Goal: Use online tool/utility: Use online tool/utility

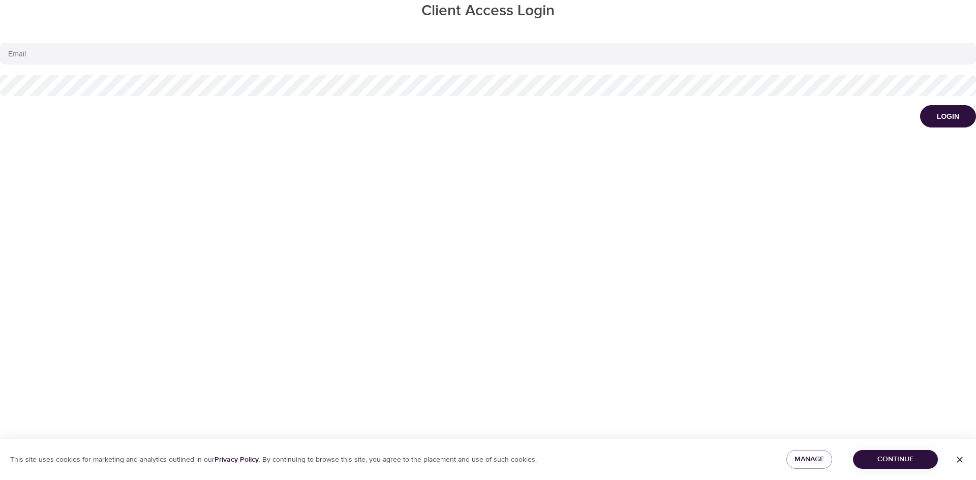
click at [34, 54] on input "email" at bounding box center [488, 53] width 976 height 21
type input "[PERSON_NAME][EMAIL_ADDRESS][PERSON_NAME][DOMAIN_NAME]"
click at [954, 119] on div "Login" at bounding box center [948, 116] width 22 height 10
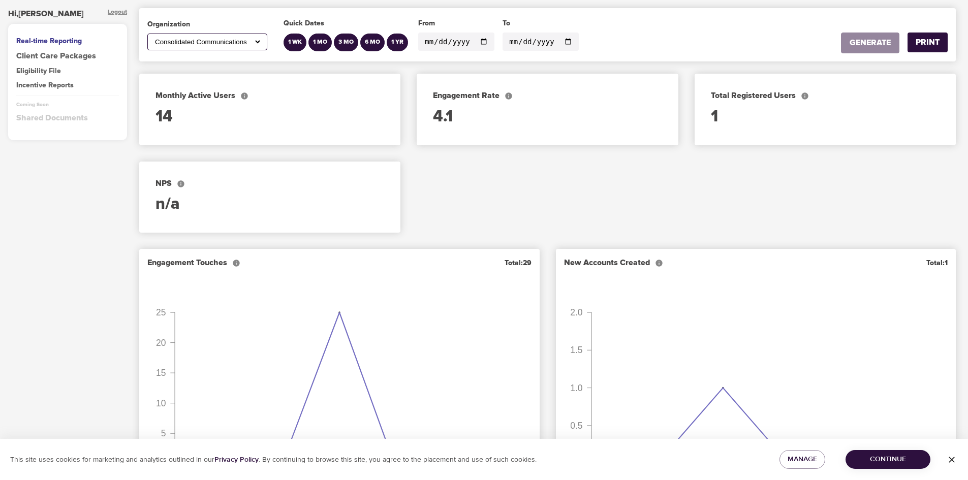
click at [262, 45] on div "All American Express Global Business Travel Amsted [PERSON_NAME] Healthcare Con…" at bounding box center [207, 42] width 120 height 17
click at [258, 42] on select "All American Express Global Business Travel Amsted [PERSON_NAME] Healthcare Con…" at bounding box center [207, 42] width 109 height 9
select select "782"
click at [153, 38] on select "All American Express Global Business Travel Amsted [PERSON_NAME] Healthcare Con…" at bounding box center [207, 42] width 109 height 9
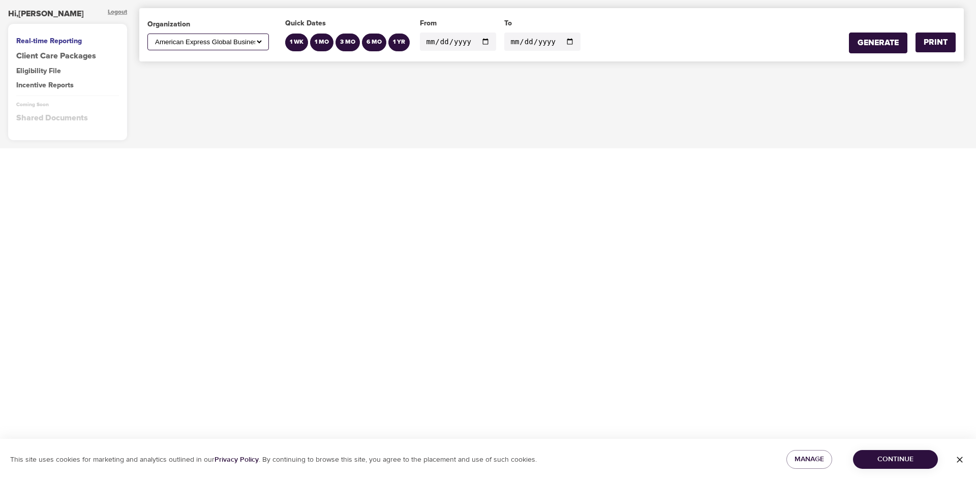
click at [482, 41] on input "[DATE]" at bounding box center [458, 42] width 76 height 18
type input "[DATE]"
click at [562, 43] on input "[DATE]" at bounding box center [542, 42] width 76 height 18
type input "[DATE]"
click at [873, 43] on div "GENERATE" at bounding box center [877, 43] width 41 height 12
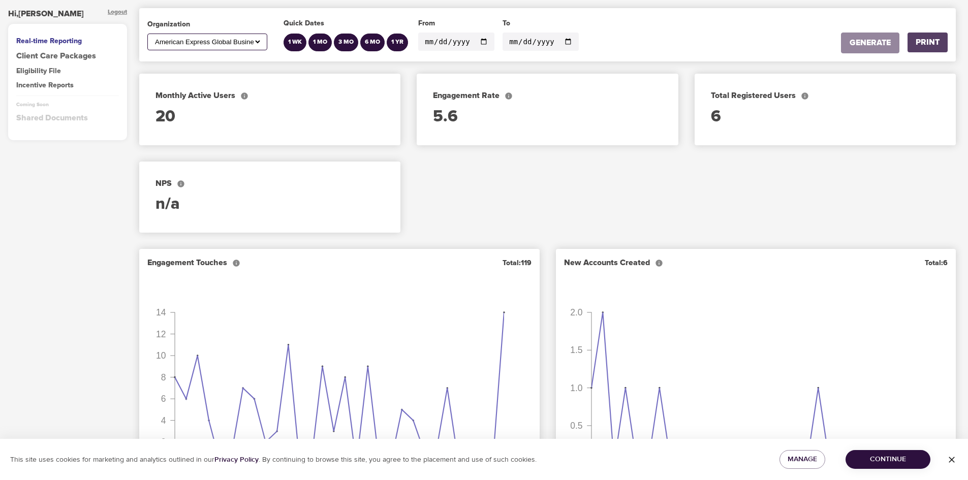
click at [925, 42] on div "PRINT" at bounding box center [928, 43] width 24 height 12
click at [260, 45] on select "All American Express Global Business Travel Amsted [PERSON_NAME] Healthcare Con…" at bounding box center [207, 42] width 109 height 9
click at [153, 38] on select "All American Express Global Business Travel Amsted [PERSON_NAME] Healthcare Con…" at bounding box center [207, 42] width 109 height 9
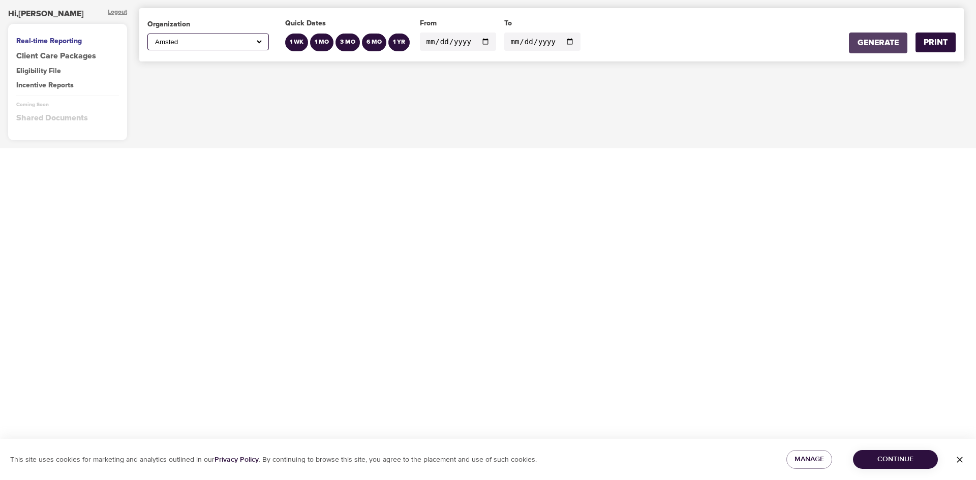
click at [871, 49] on button "GENERATE" at bounding box center [878, 43] width 58 height 21
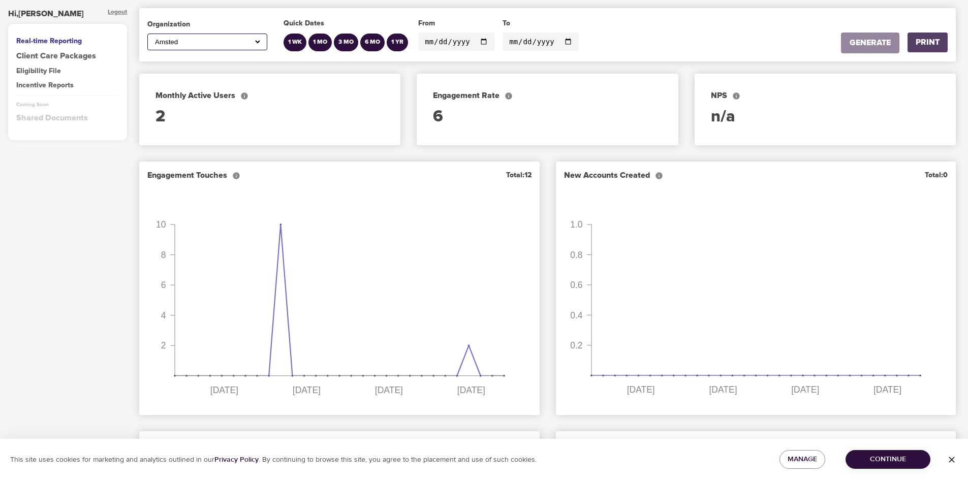
click at [928, 42] on div "PRINT" at bounding box center [928, 43] width 24 height 12
click at [262, 41] on div "All American Express Global Business Travel Amsted [PERSON_NAME] Healthcare Con…" at bounding box center [207, 42] width 120 height 17
click at [256, 41] on select "All American Express Global Business Travel Amsted [PERSON_NAME] Healthcare Con…" at bounding box center [207, 42] width 109 height 9
click at [153, 38] on select "All American Express Global Business Travel Amsted [PERSON_NAME] Healthcare Con…" at bounding box center [207, 42] width 109 height 9
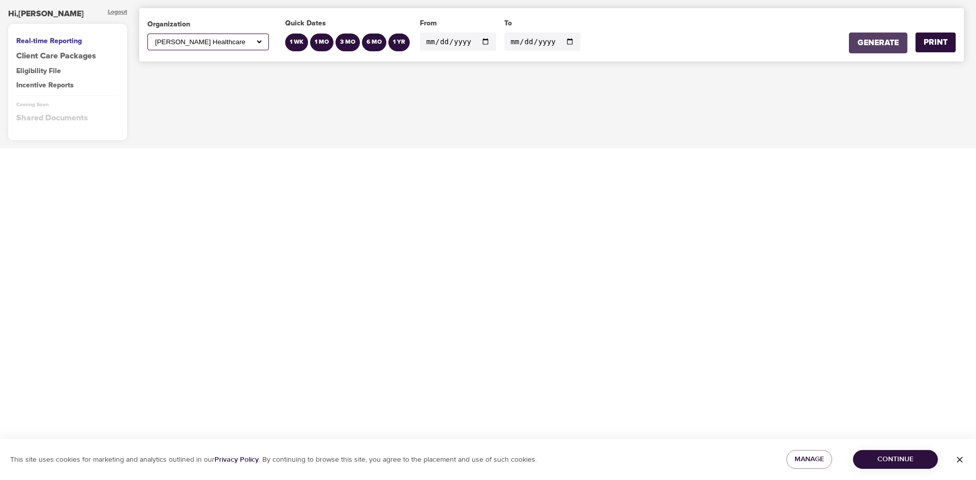
click at [862, 43] on div "GENERATE" at bounding box center [877, 43] width 41 height 12
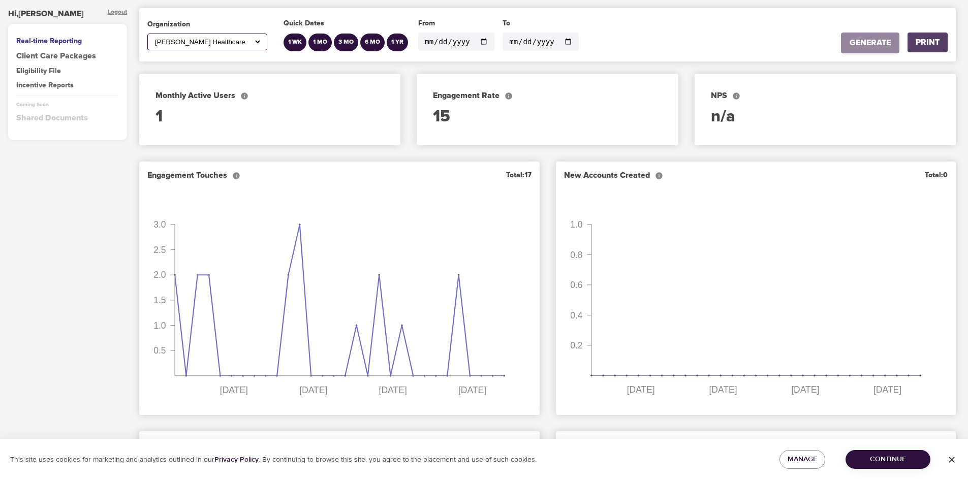
click at [931, 46] on div "PRINT" at bounding box center [928, 43] width 24 height 12
click at [253, 40] on select "All American Express Global Business Travel Amsted [PERSON_NAME] Healthcare Con…" at bounding box center [207, 42] width 109 height 9
click at [153, 38] on select "All American Express Global Business Travel Amsted [PERSON_NAME] Healthcare Con…" at bounding box center [207, 42] width 109 height 9
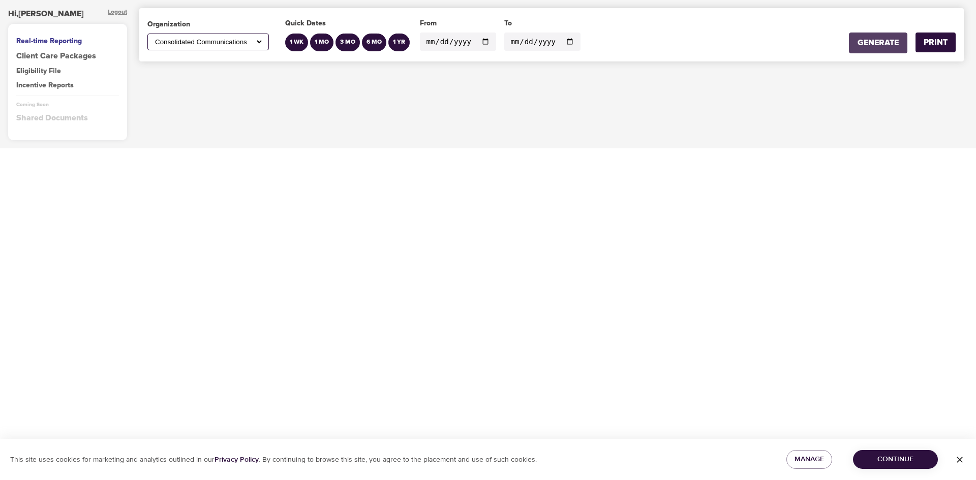
click at [854, 44] on button "GENERATE" at bounding box center [878, 43] width 58 height 21
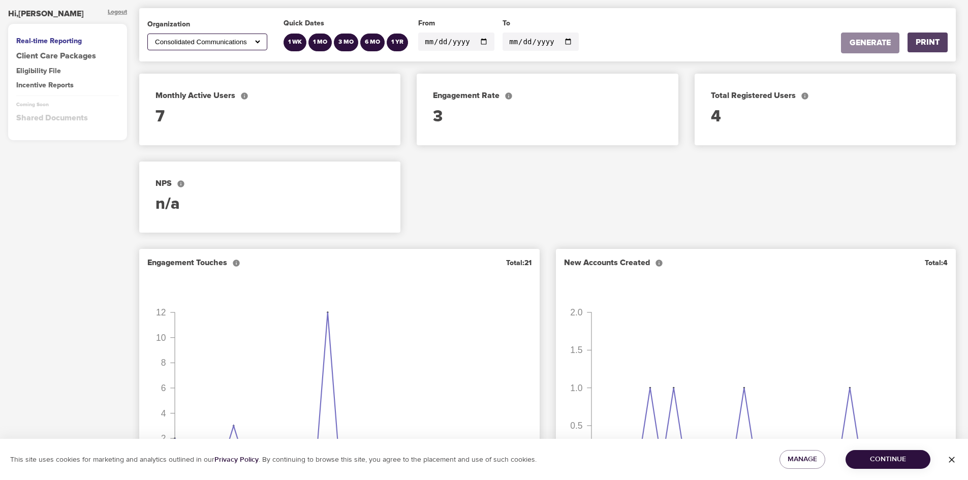
click at [922, 44] on div "PRINT" at bounding box center [928, 43] width 24 height 12
click at [181, 43] on select "All American Express Global Business Travel Amsted [PERSON_NAME] Healthcare Con…" at bounding box center [207, 42] width 109 height 9
click at [153, 38] on select "All American Express Global Business Travel Amsted [PERSON_NAME] Healthcare Con…" at bounding box center [207, 42] width 109 height 9
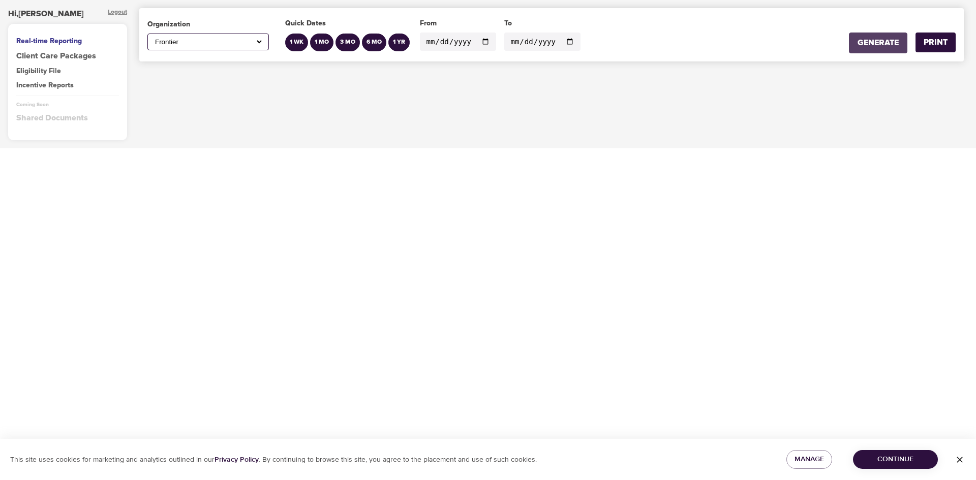
click at [869, 41] on div "GENERATE" at bounding box center [877, 43] width 41 height 12
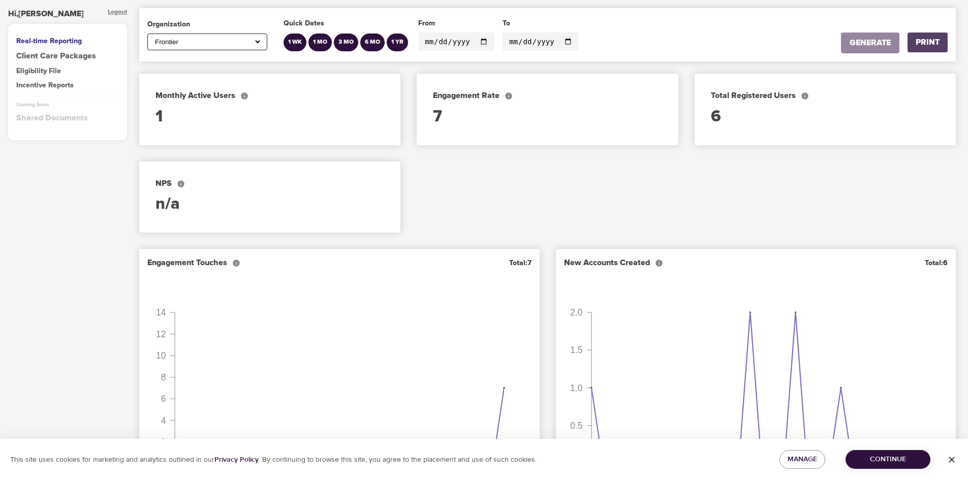
click at [922, 46] on div "PRINT" at bounding box center [928, 43] width 24 height 12
click at [213, 42] on select "All American Express Global Business Travel Amsted [PERSON_NAME] Healthcare Con…" at bounding box center [207, 42] width 109 height 9
click at [153, 38] on select "All American Express Global Business Travel Amsted [PERSON_NAME] Healthcare Con…" at bounding box center [207, 42] width 109 height 9
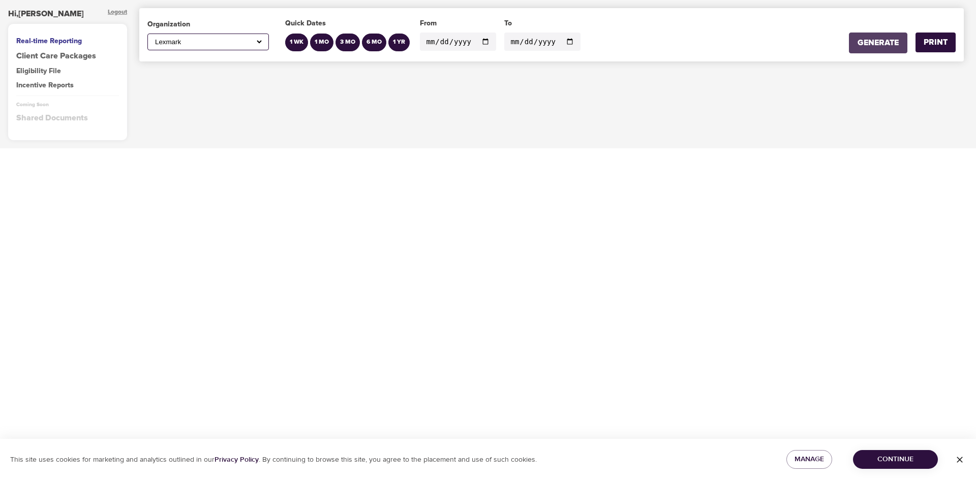
click at [863, 47] on div "GENERATE" at bounding box center [877, 43] width 41 height 12
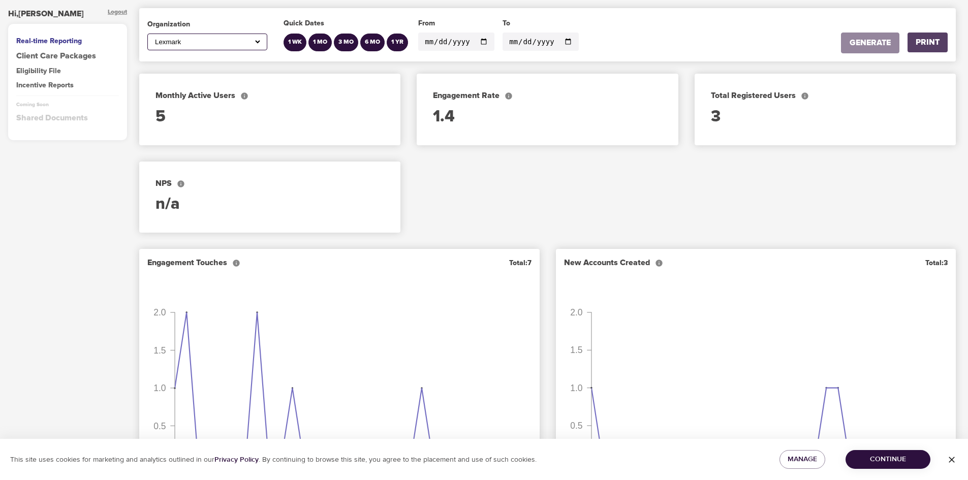
click at [935, 43] on div "PRINT" at bounding box center [928, 43] width 24 height 12
click at [171, 38] on select "All American Express Global Business Travel Amsted [PERSON_NAME] Healthcare Con…" at bounding box center [207, 42] width 109 height 9
click at [153, 38] on select "All American Express Global Business Travel Amsted [PERSON_NAME] Healthcare Con…" at bounding box center [207, 42] width 109 height 9
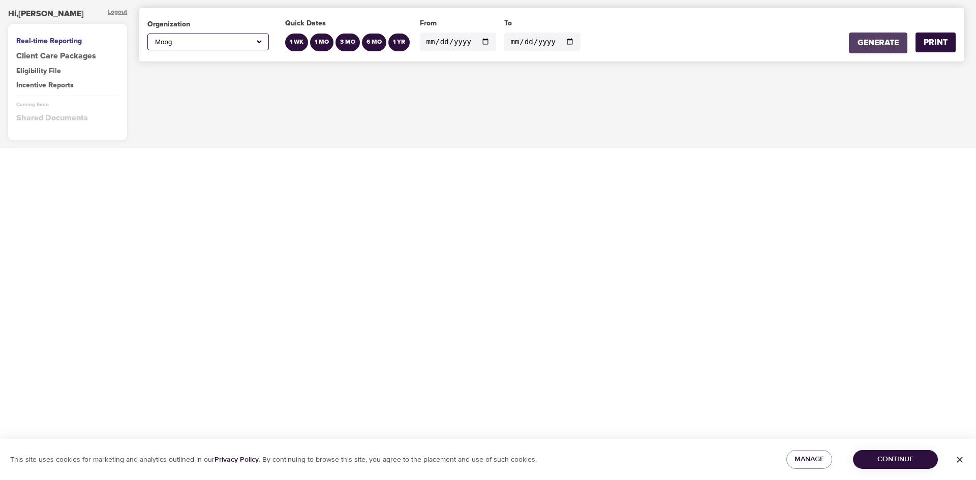
click at [868, 44] on div "GENERATE" at bounding box center [877, 43] width 41 height 12
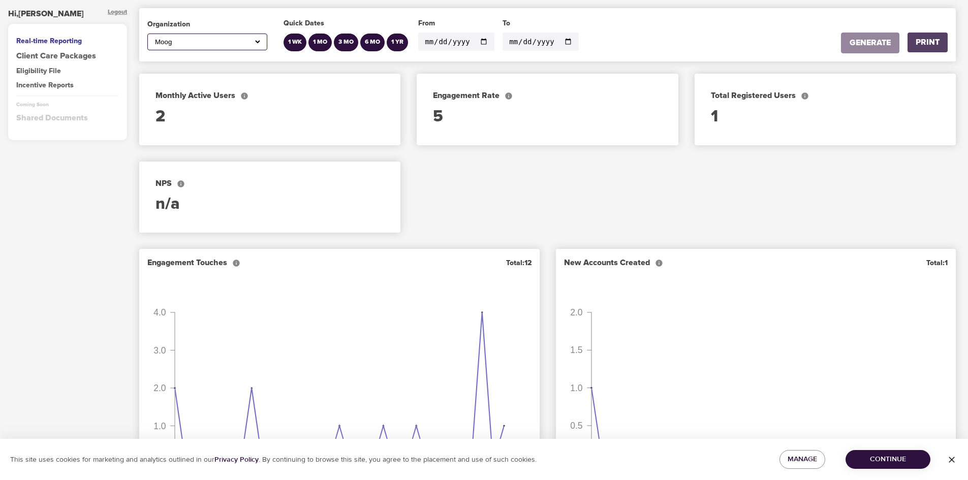
click at [921, 45] on div "PRINT" at bounding box center [928, 43] width 24 height 12
click at [167, 40] on select "All American Express Global Business Travel Amsted [PERSON_NAME] Healthcare Con…" at bounding box center [207, 42] width 109 height 9
click at [153, 38] on select "All American Express Global Business Travel Amsted [PERSON_NAME] Healthcare Con…" at bounding box center [207, 42] width 109 height 9
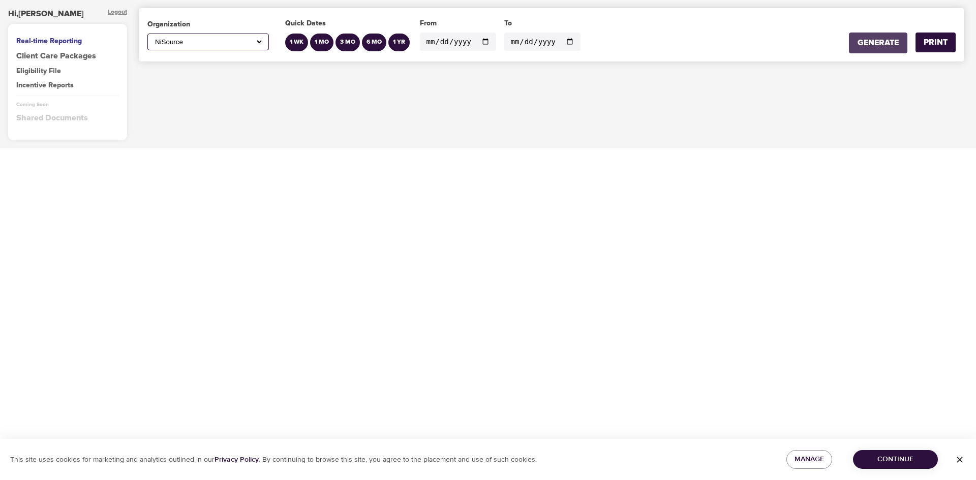
click at [859, 47] on div "GENERATE" at bounding box center [877, 43] width 41 height 12
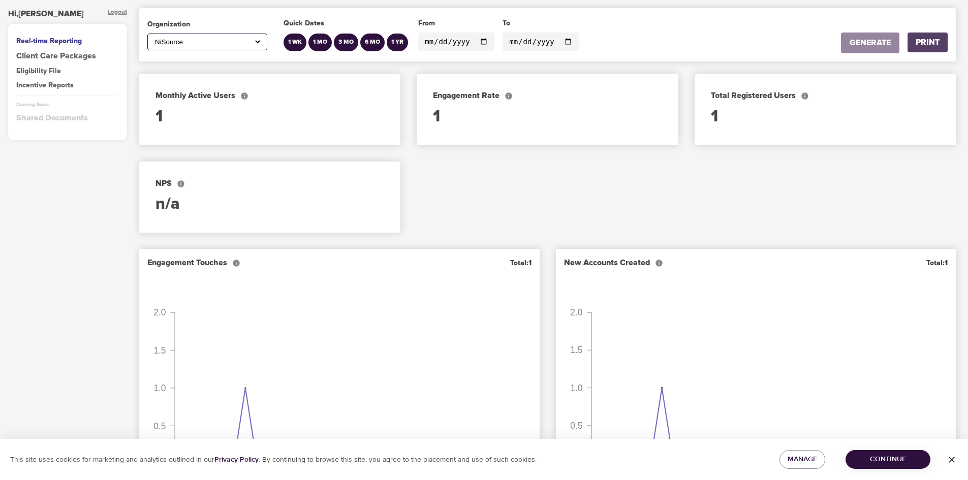
click at [924, 39] on div "PRINT" at bounding box center [928, 43] width 24 height 12
click at [164, 38] on select "All American Express Global Business Travel Amsted [PERSON_NAME] Healthcare Con…" at bounding box center [207, 42] width 109 height 9
click at [153, 38] on select "All American Express Global Business Travel Amsted [PERSON_NAME] Healthcare Con…" at bounding box center [207, 42] width 109 height 9
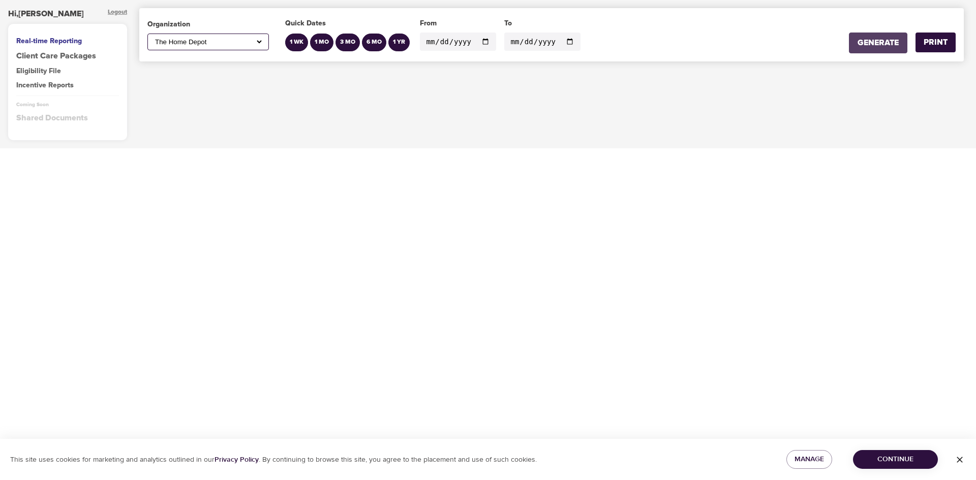
click at [865, 46] on div "GENERATE" at bounding box center [877, 43] width 41 height 12
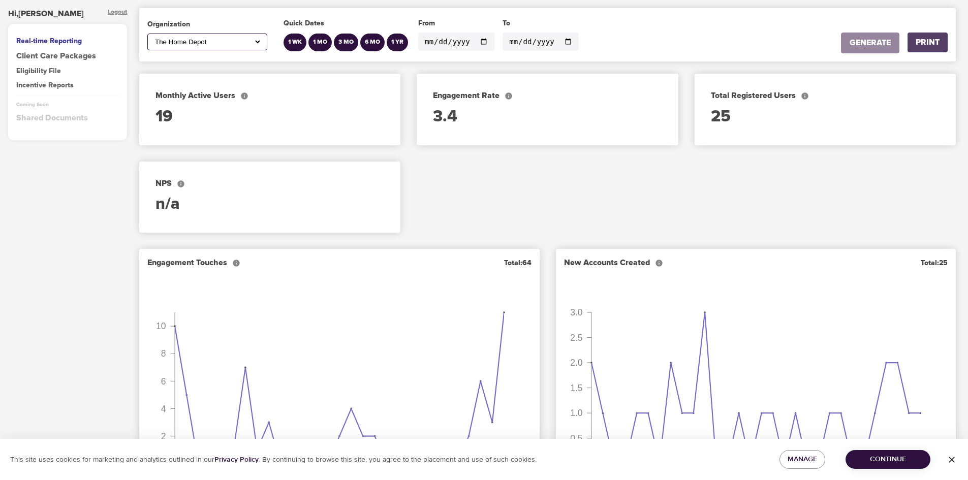
click at [917, 47] on div "PRINT" at bounding box center [928, 43] width 24 height 12
click at [167, 39] on select "All American Express Global Business Travel Amsted [PERSON_NAME] Healthcare Con…" at bounding box center [207, 42] width 109 height 9
click at [153, 38] on select "All American Express Global Business Travel Amsted [PERSON_NAME] Healthcare Con…" at bounding box center [207, 42] width 109 height 9
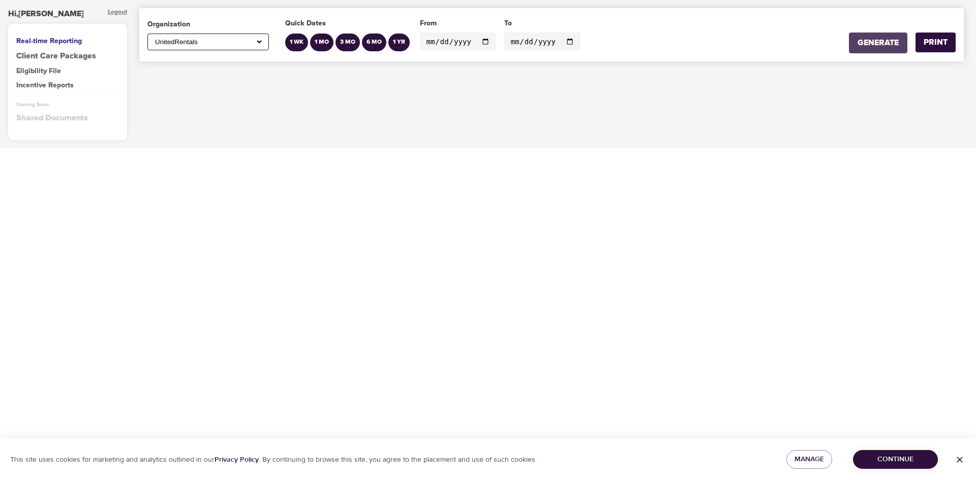
click at [861, 47] on div "GENERATE" at bounding box center [877, 43] width 41 height 12
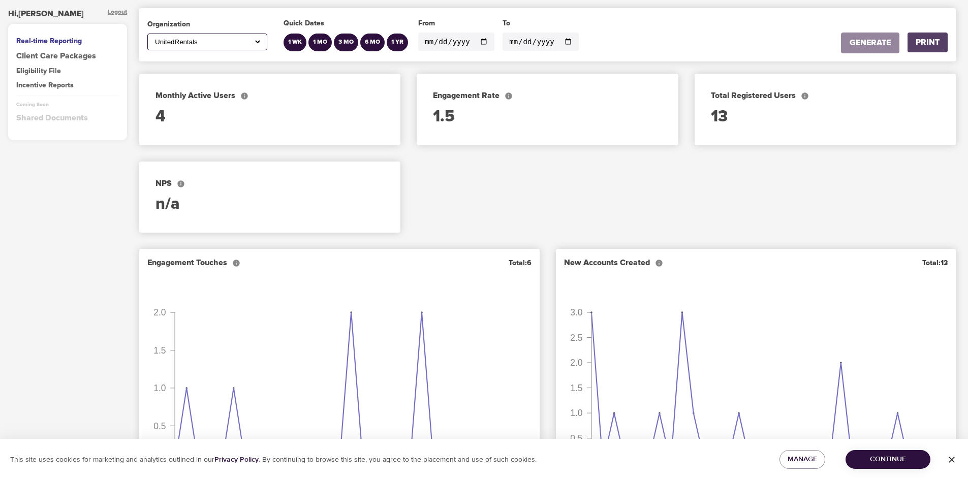
click at [938, 44] on div "PRINT" at bounding box center [928, 43] width 24 height 12
click at [165, 39] on select "All American Express Global Business Travel Amsted [PERSON_NAME] Healthcare Con…" at bounding box center [207, 42] width 109 height 9
select select "777"
click at [153, 38] on select "All American Express Global Business Travel Amsted [PERSON_NAME] Healthcare Con…" at bounding box center [207, 42] width 109 height 9
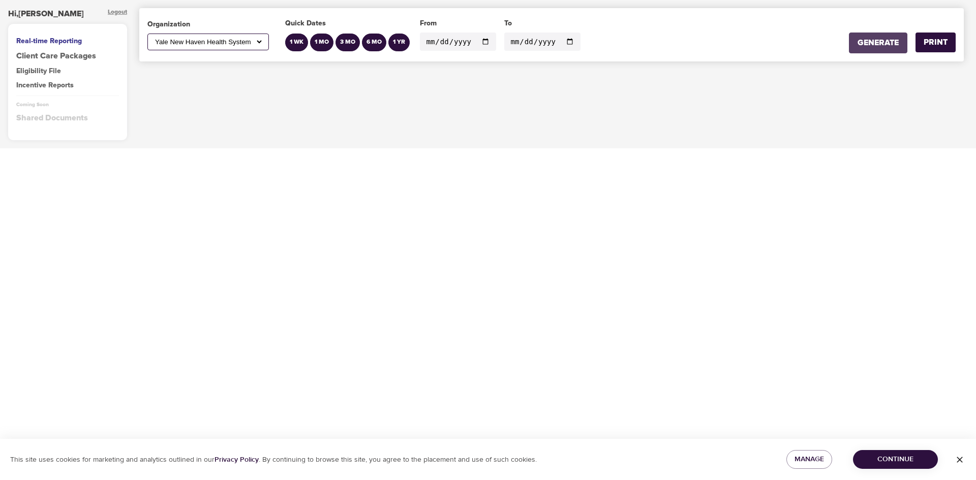
click at [858, 44] on div "GENERATE" at bounding box center [877, 43] width 41 height 12
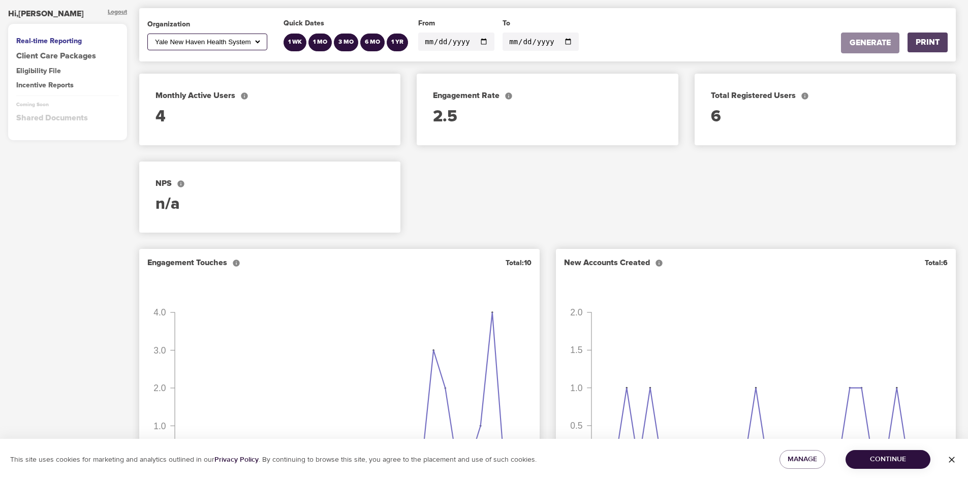
click at [930, 42] on div "PRINT" at bounding box center [928, 43] width 24 height 12
